Goal: Task Accomplishment & Management: Complete application form

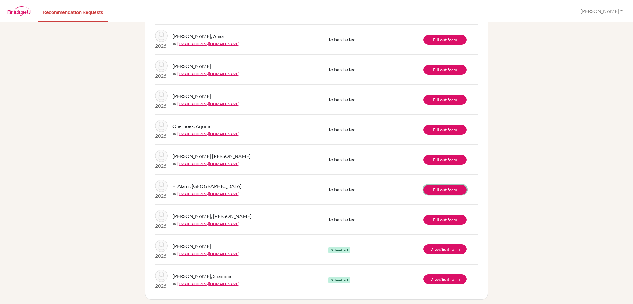
scroll to position [108, 0]
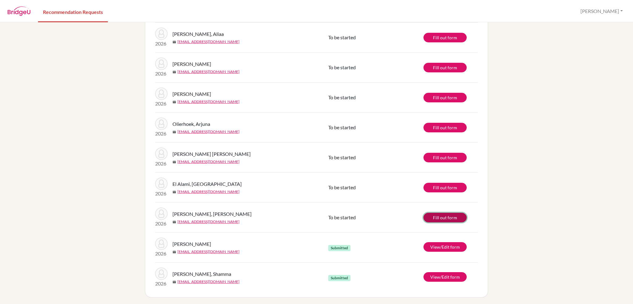
click at [440, 220] on link "Fill out form" at bounding box center [445, 218] width 43 height 10
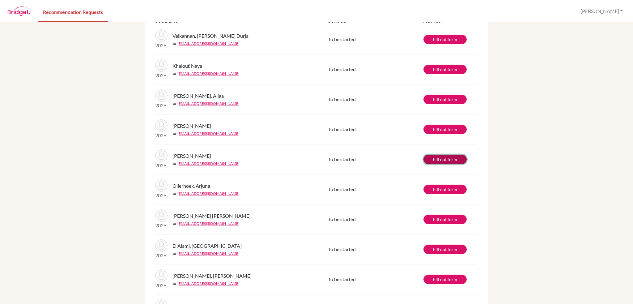
click at [433, 160] on link "Fill out form" at bounding box center [445, 160] width 43 height 10
click at [438, 129] on link "Fill out form" at bounding box center [445, 130] width 43 height 10
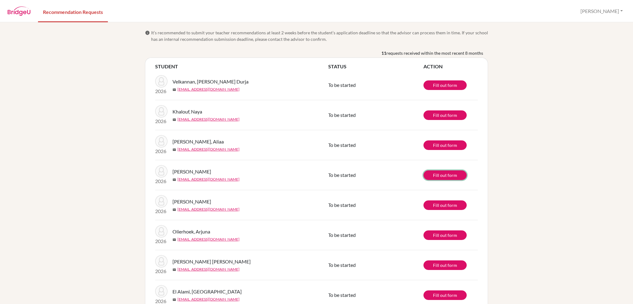
scroll to position [0, 0]
click at [445, 88] on link "Fill out form" at bounding box center [445, 86] width 43 height 10
click at [578, 152] on div "info It’s recommended to submit your teacher recommendations at least 2 weeks b…" at bounding box center [316, 163] width 633 height 282
click at [438, 112] on link "Fill out form" at bounding box center [445, 116] width 43 height 10
click at [437, 144] on link "Fill out form" at bounding box center [445, 146] width 43 height 10
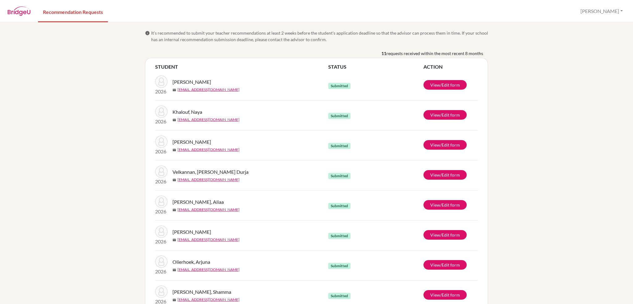
click at [527, 73] on div "info It’s recommended to submit your teacher recommendations at least 2 weeks b…" at bounding box center [316, 163] width 633 height 282
